Goal: Task Accomplishment & Management: Manage account settings

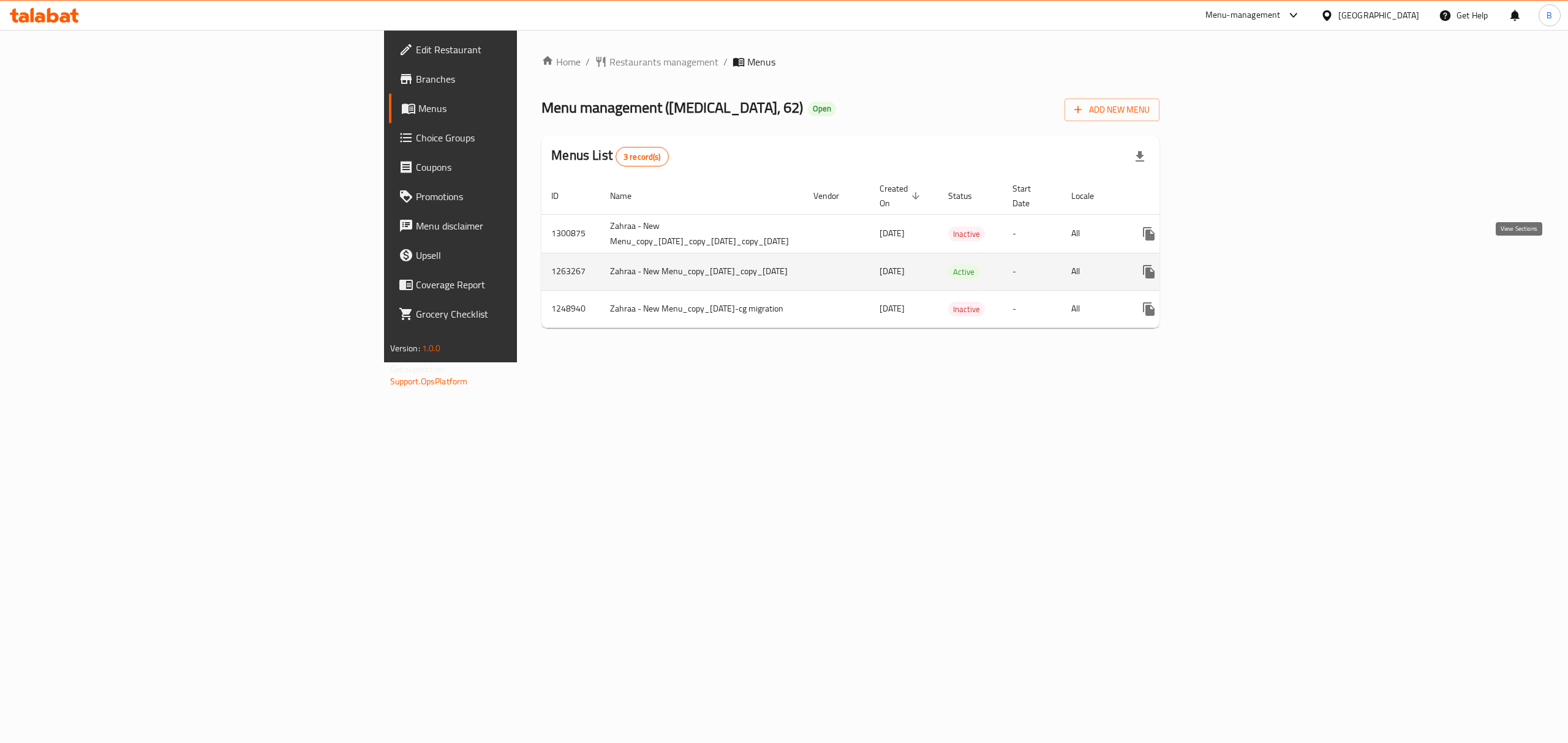
click at [1243, 266] on icon "enhanced table" at bounding box center [1237, 271] width 11 height 11
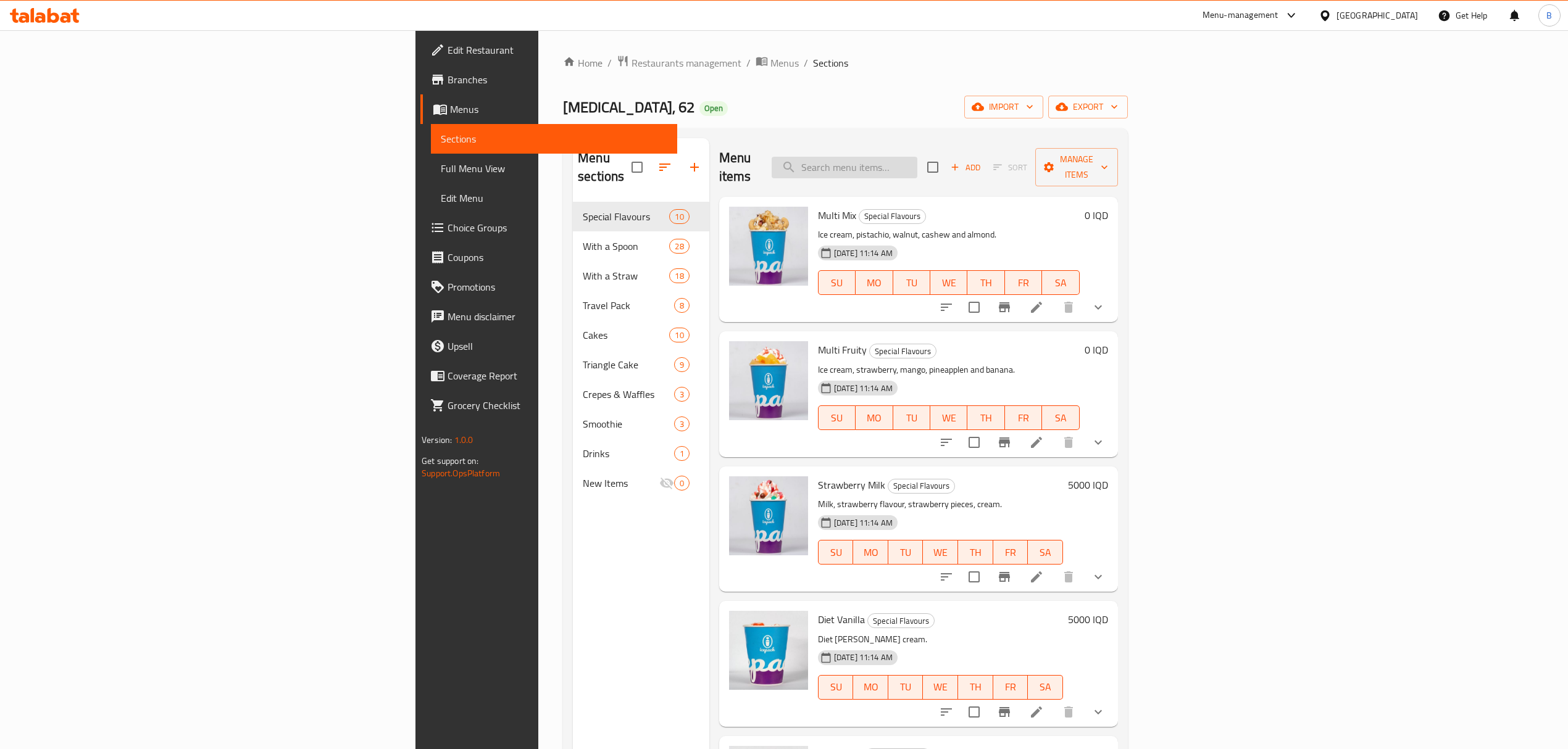
click at [917, 157] on input "search" at bounding box center [844, 167] width 146 height 22
type input "f"
type input "بيري"
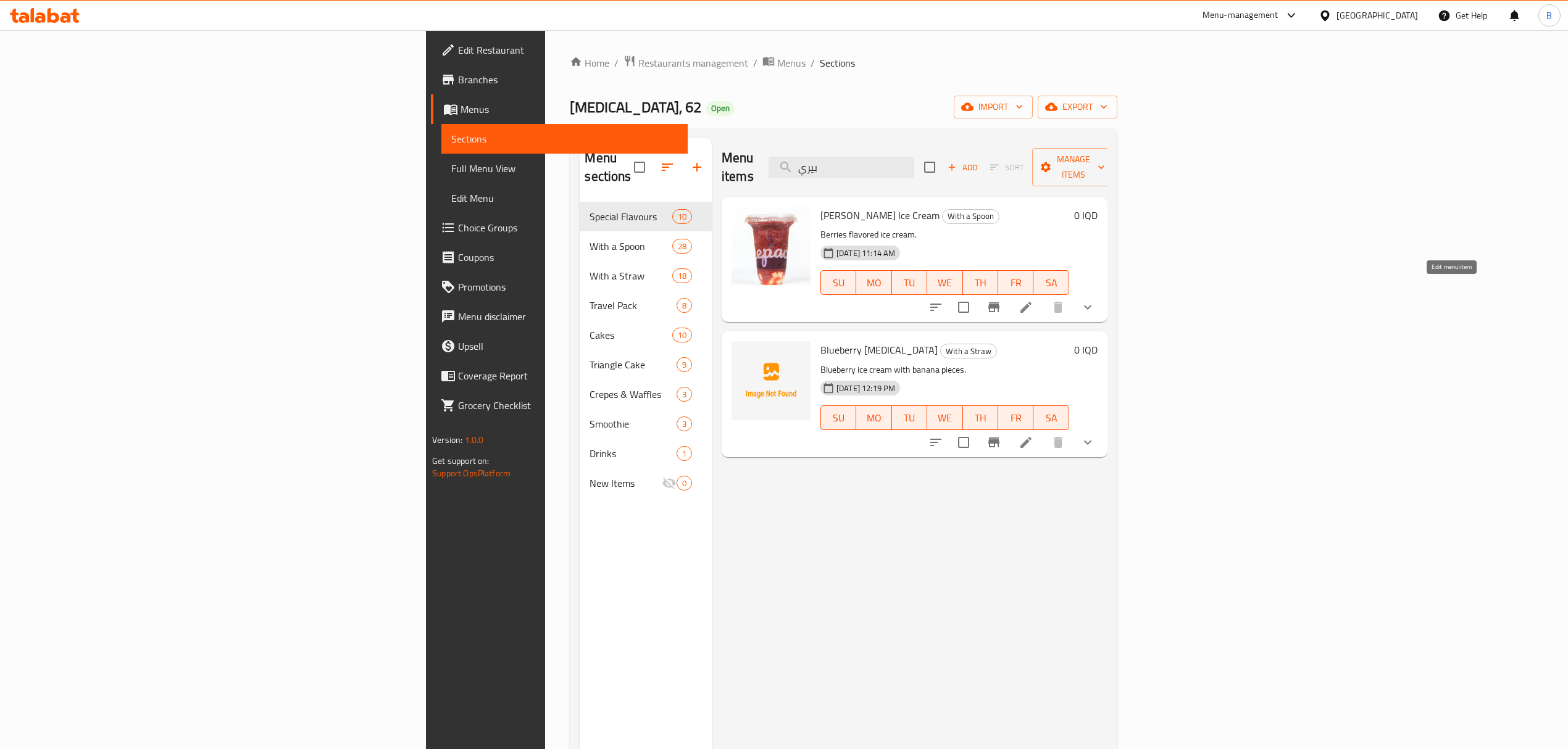
click at [1033, 300] on icon at bounding box center [1026, 307] width 15 height 15
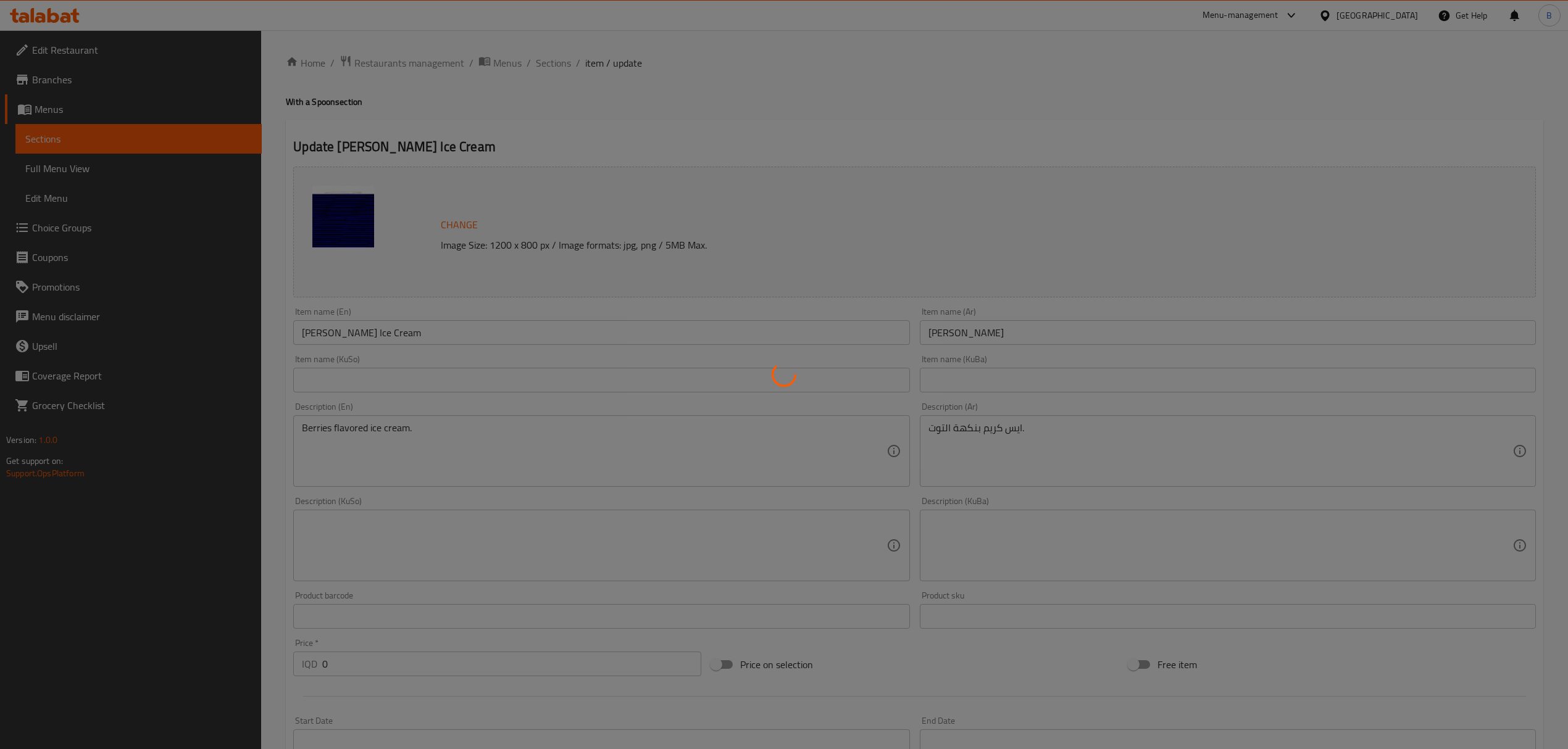
type input "اختيارك من الحجم"
type input "هەڵبژاردنت لە قەبارە:"
type input "1"
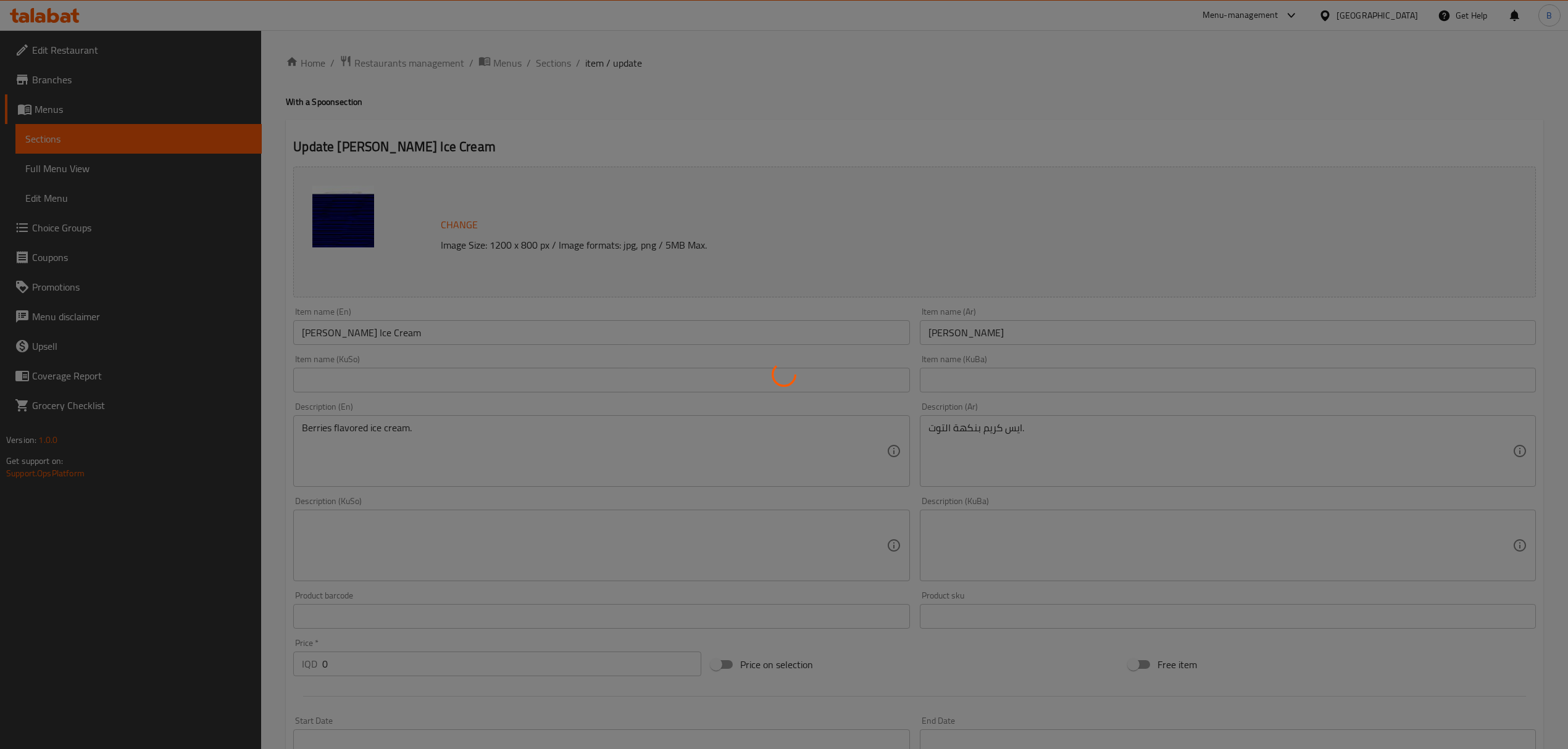
type input "الإضافات:"
type input "زیادە:"
type input "0"
type input "2"
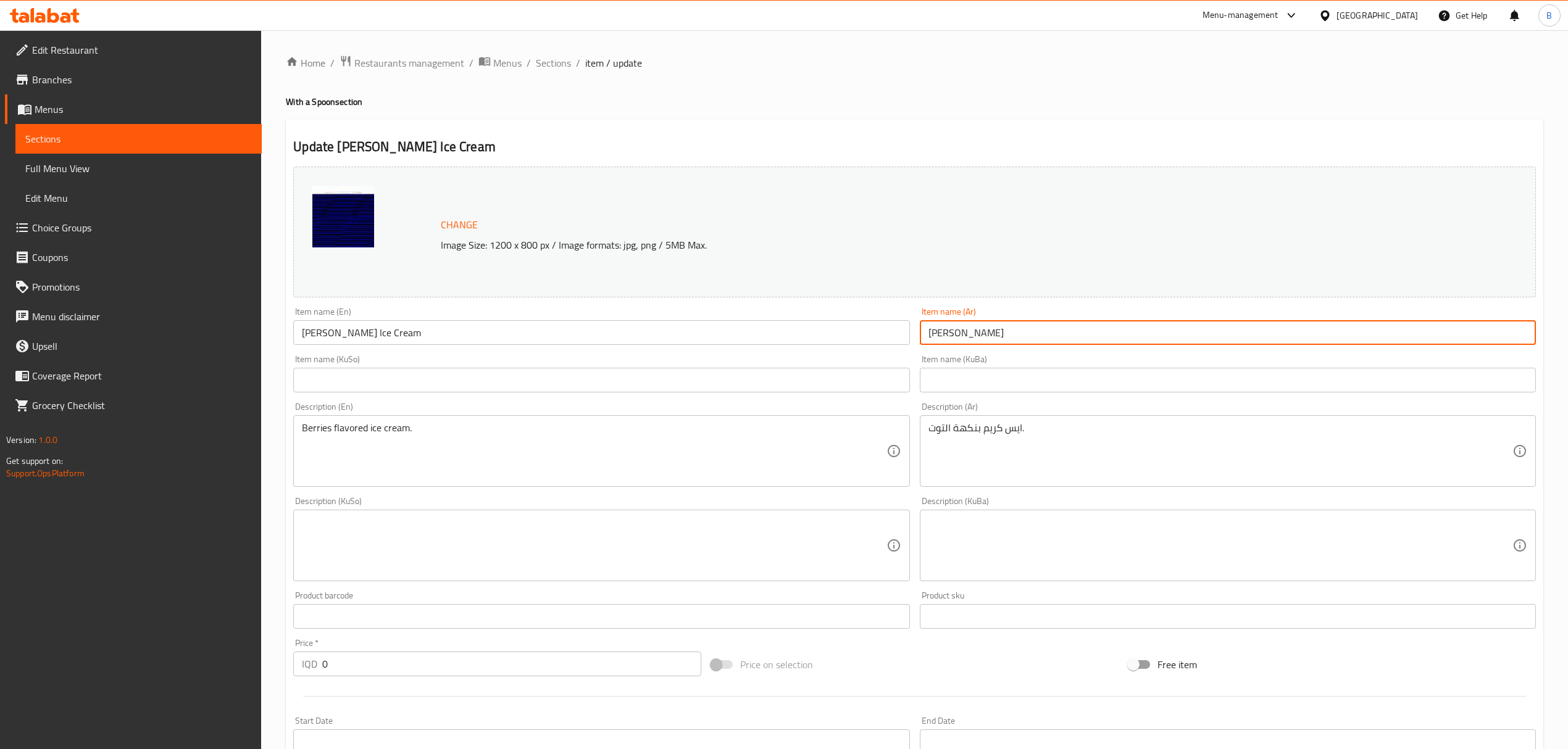
drag, startPoint x: 949, startPoint y: 336, endPoint x: 922, endPoint y: 336, distance: 27.0
click at [922, 336] on input "[PERSON_NAME]" at bounding box center [1228, 333] width 617 height 25
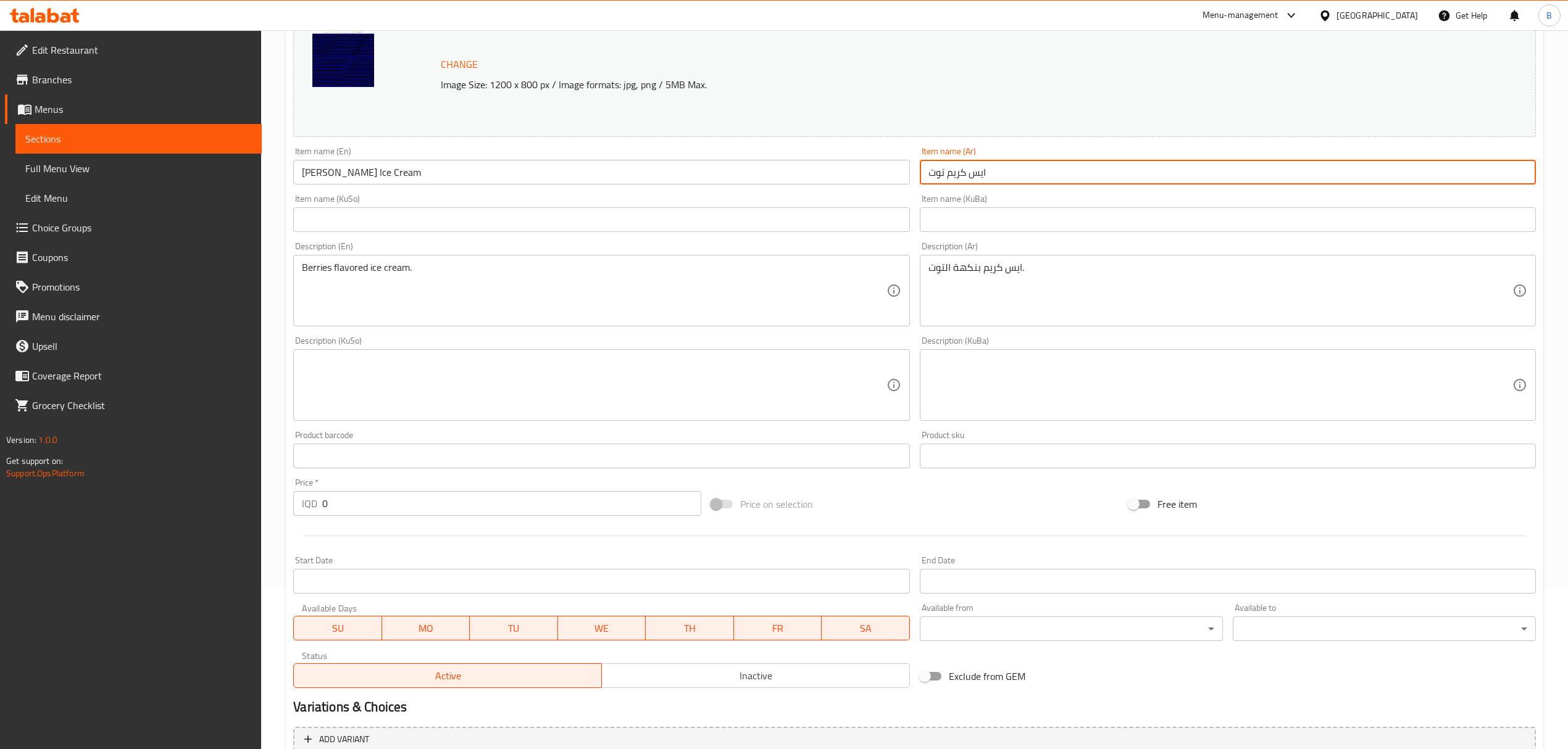
scroll to position [329, 0]
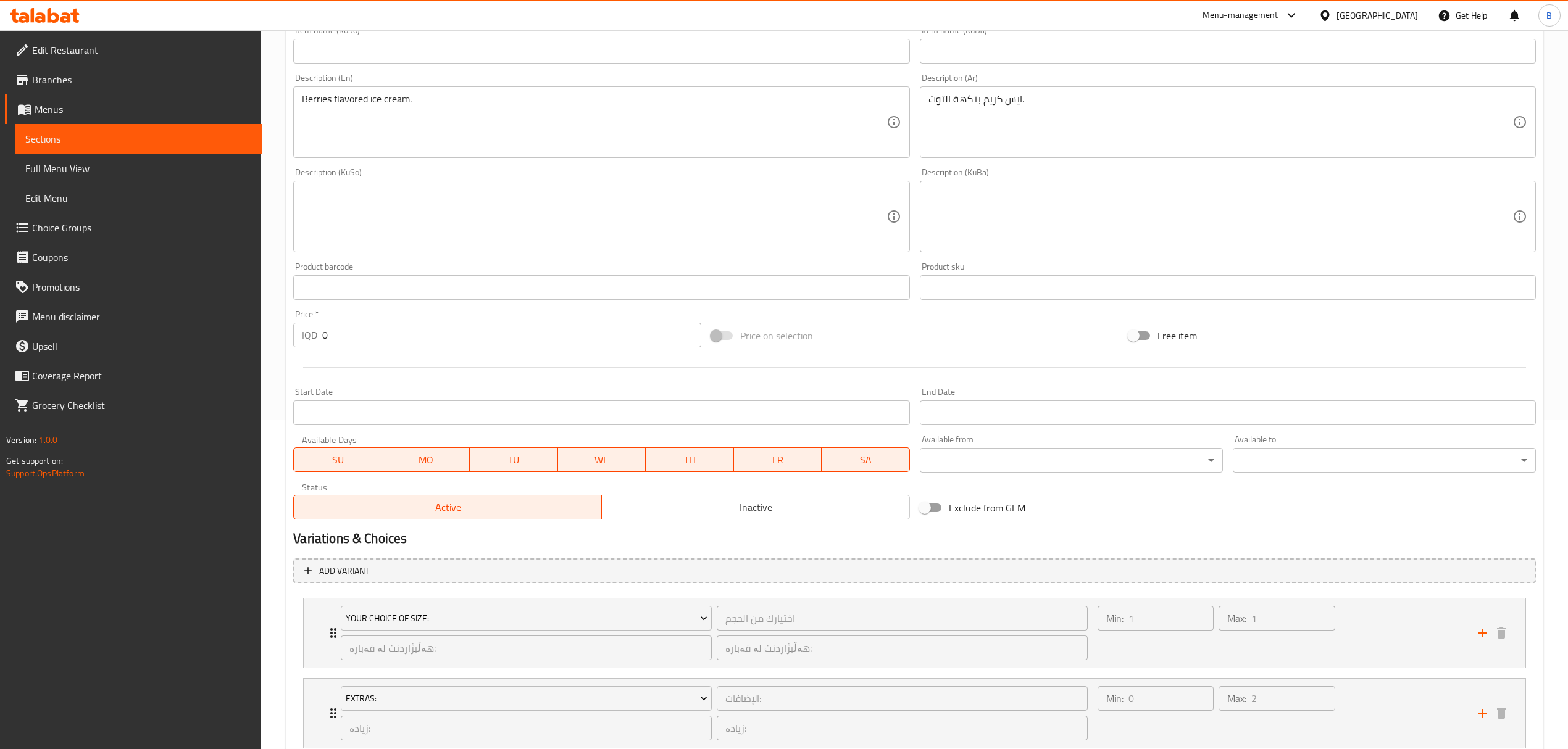
type input "ايس كريم توت"
click at [696, 512] on span "Inactive" at bounding box center [756, 508] width 298 height 18
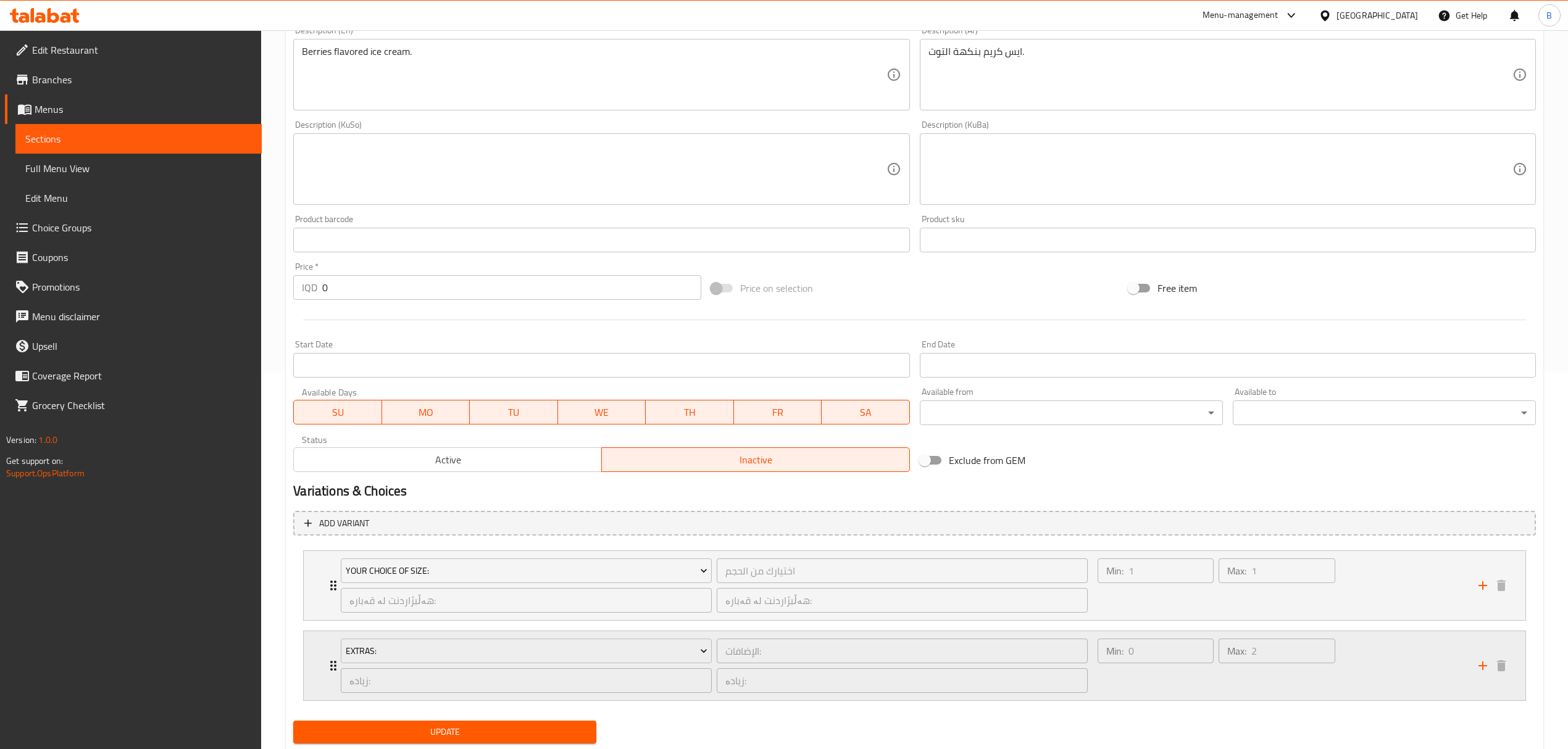
scroll to position [413, 0]
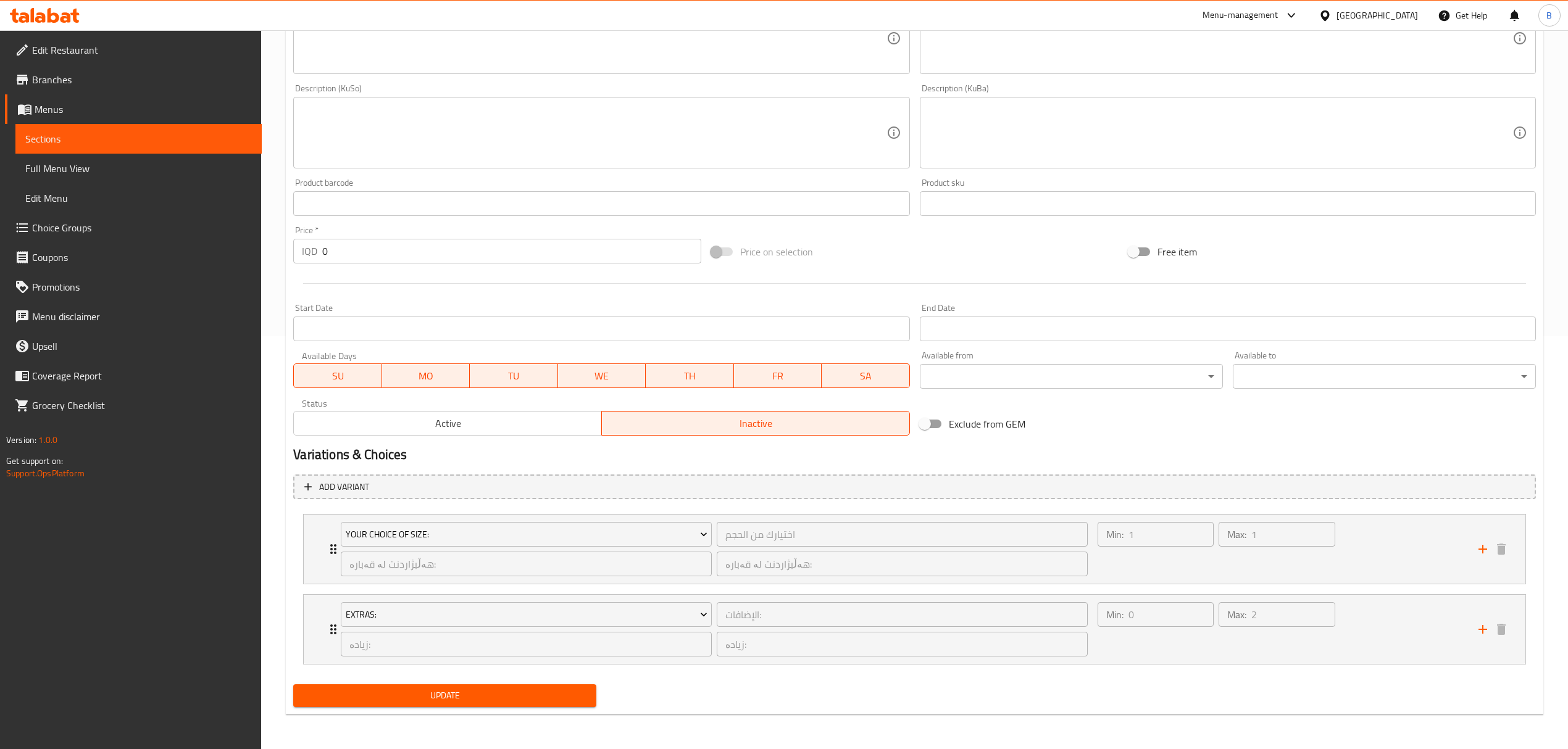
click at [527, 708] on div "Update" at bounding box center [445, 695] width 313 height 32
click at [527, 688] on button "Update" at bounding box center [445, 696] width 303 height 23
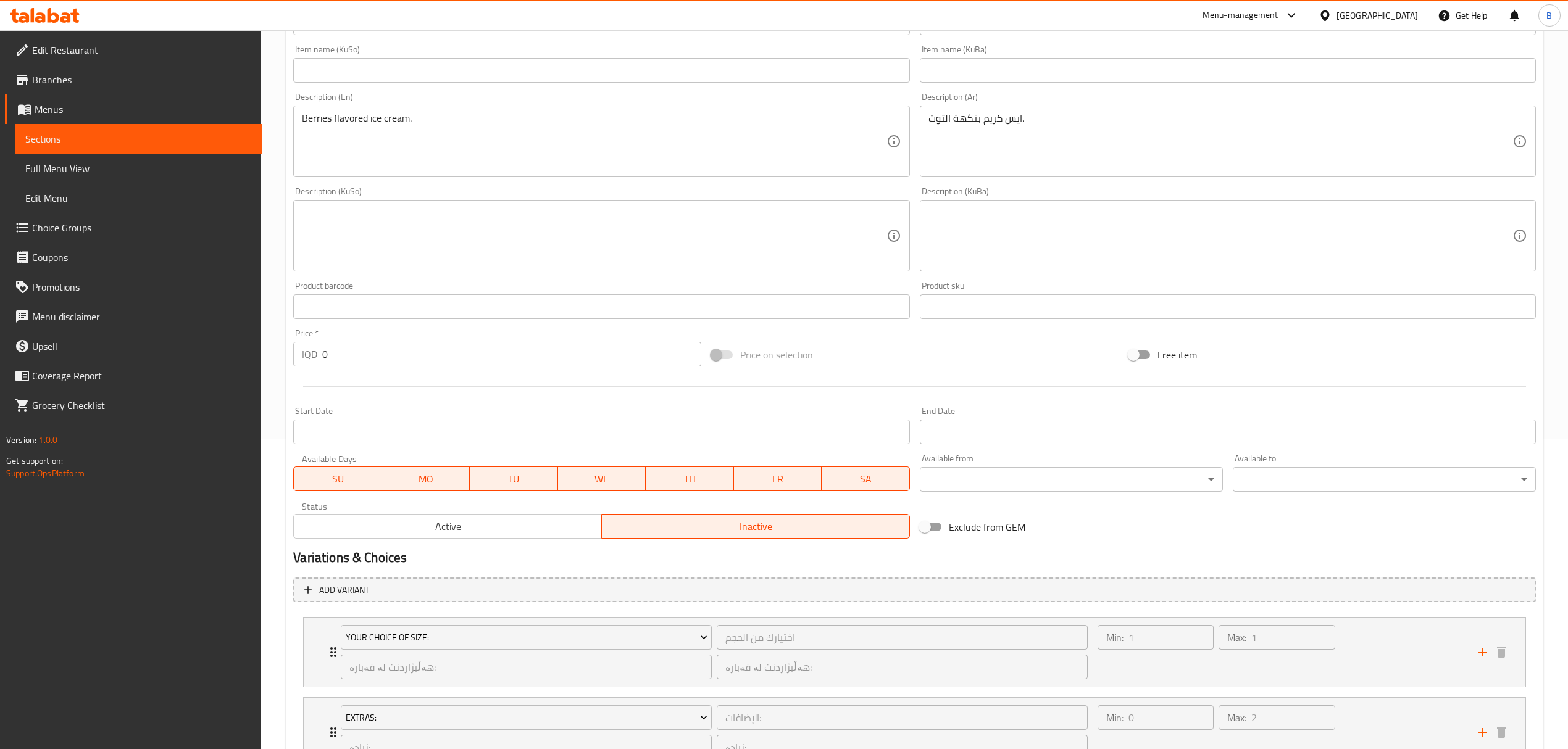
scroll to position [249, 0]
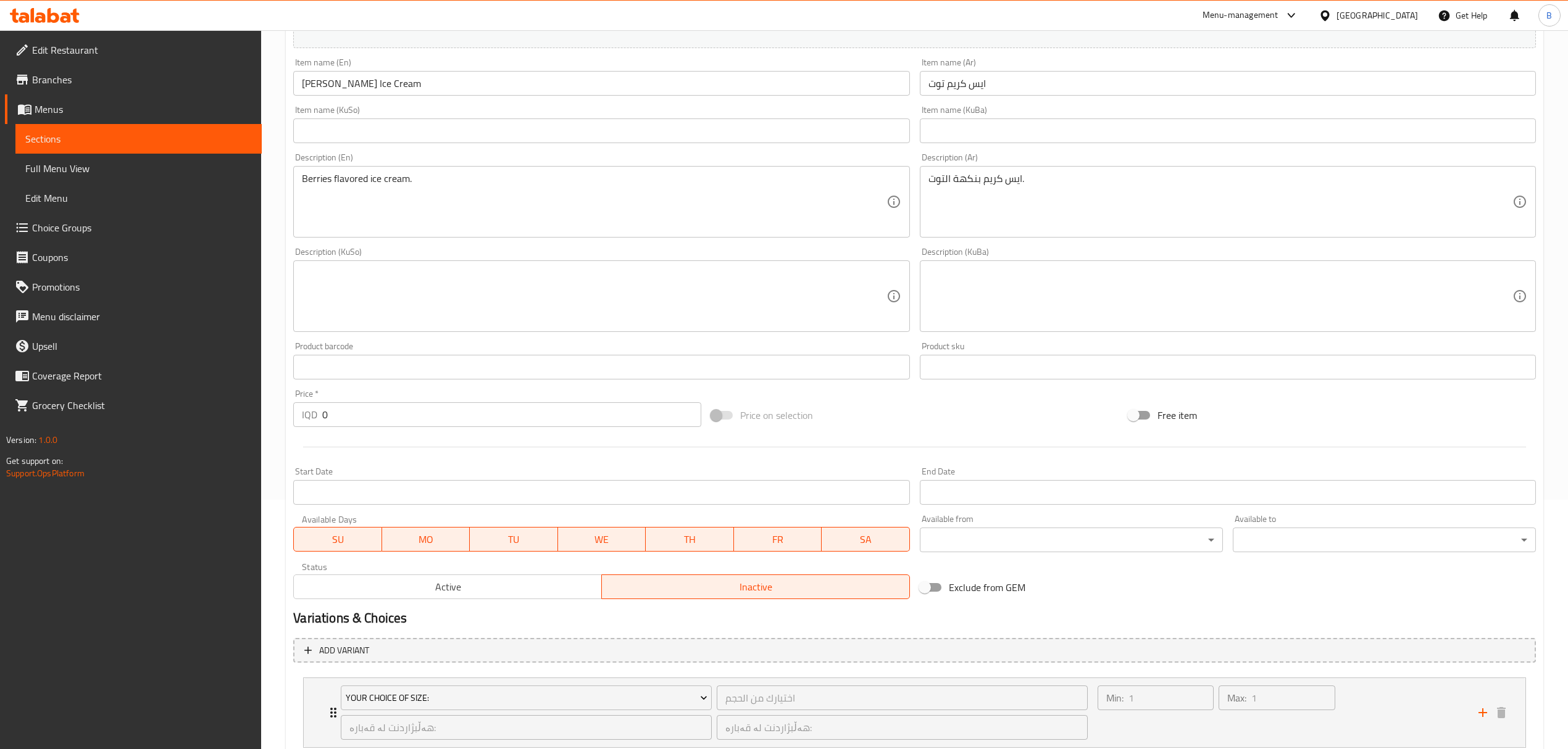
click at [71, 21] on icon at bounding box center [45, 16] width 70 height 15
